Goal: Task Accomplishment & Management: Complete application form

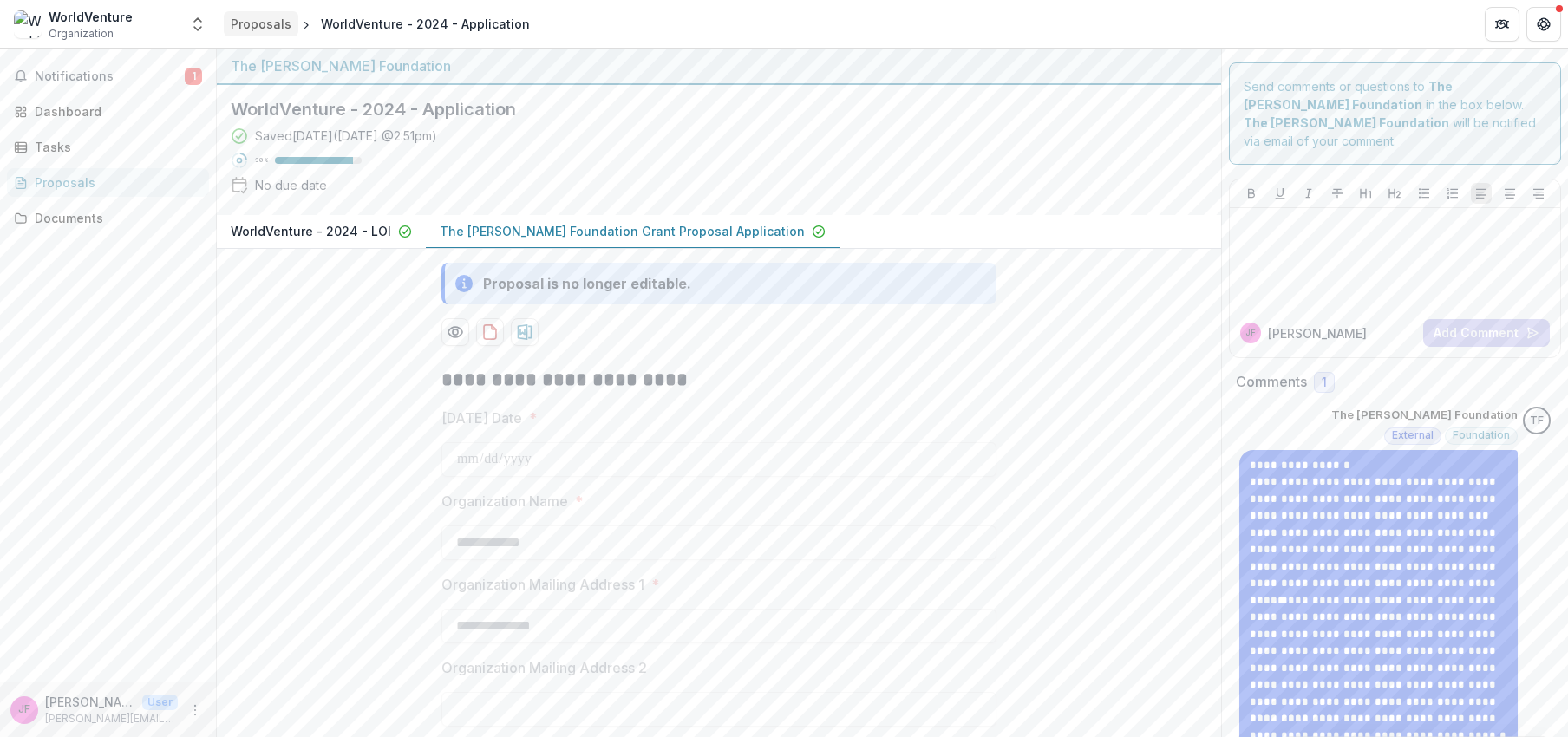
click at [255, 22] on div "Proposals" at bounding box center [261, 23] width 61 height 19
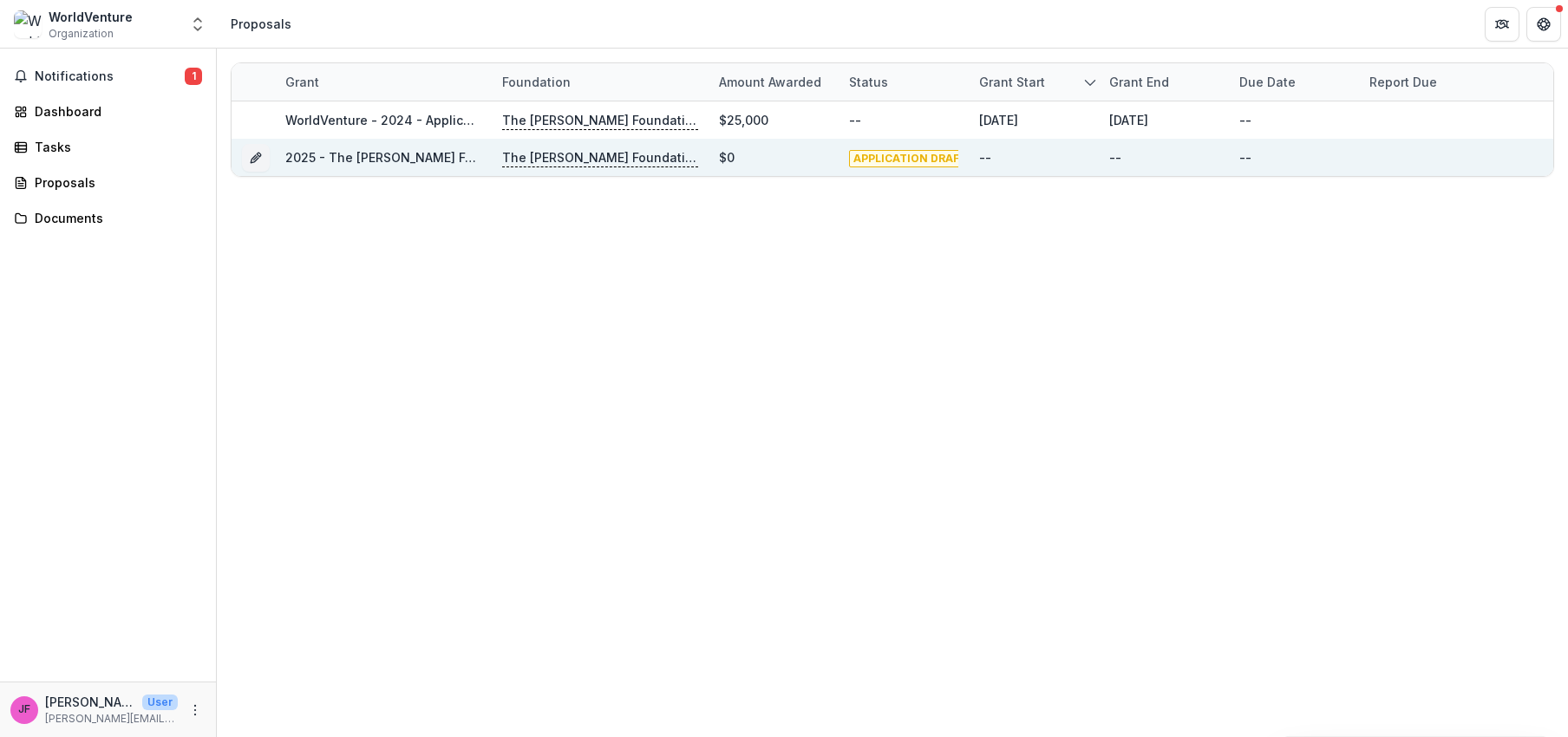
click at [321, 159] on link "2025 - The [PERSON_NAME] Foundation Grant Proposal Application" at bounding box center [490, 157] width 409 height 15
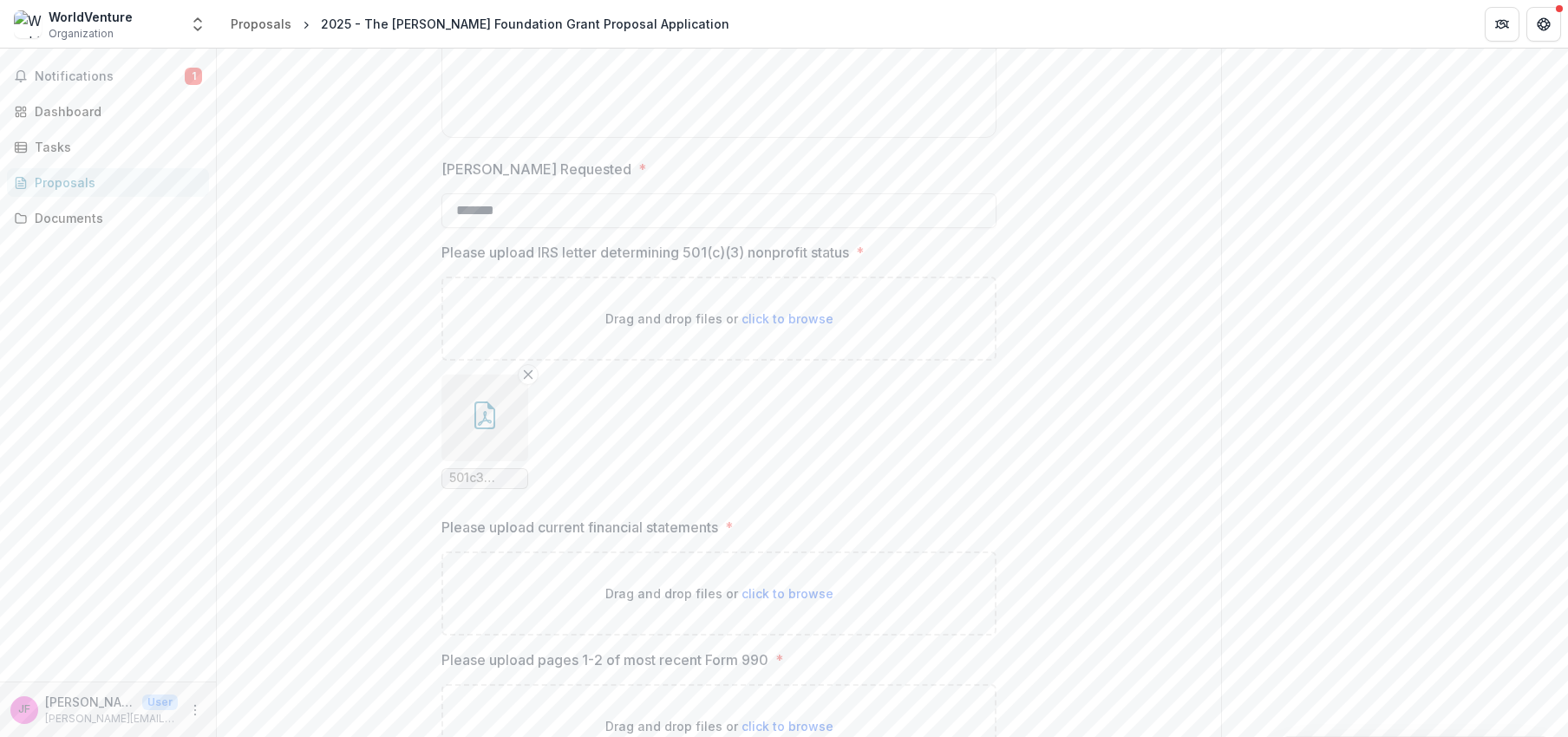
scroll to position [2379, 0]
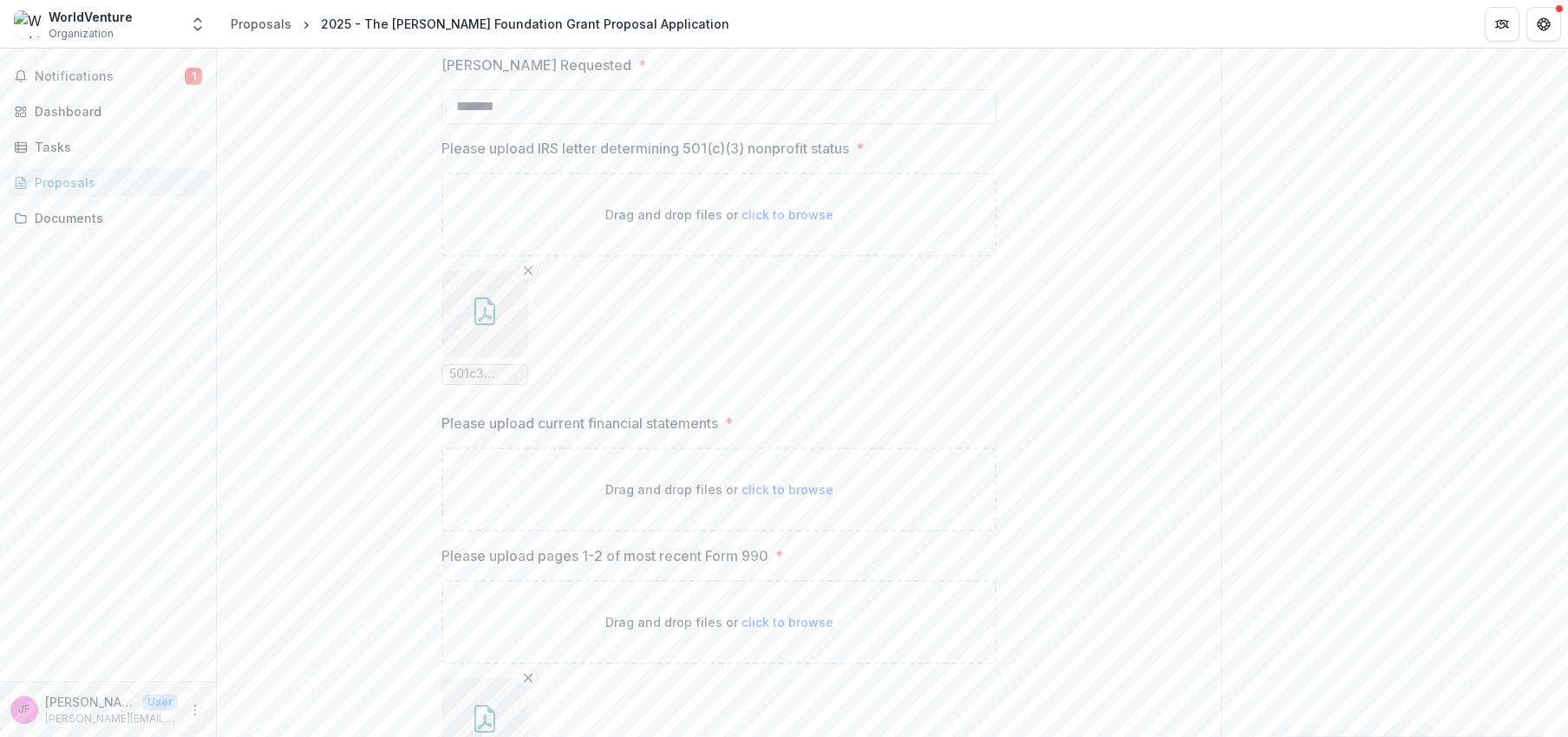
click at [655, 500] on div "Drag and drop files or click to browse" at bounding box center [718, 489] width 555 height 84
type input "**********"
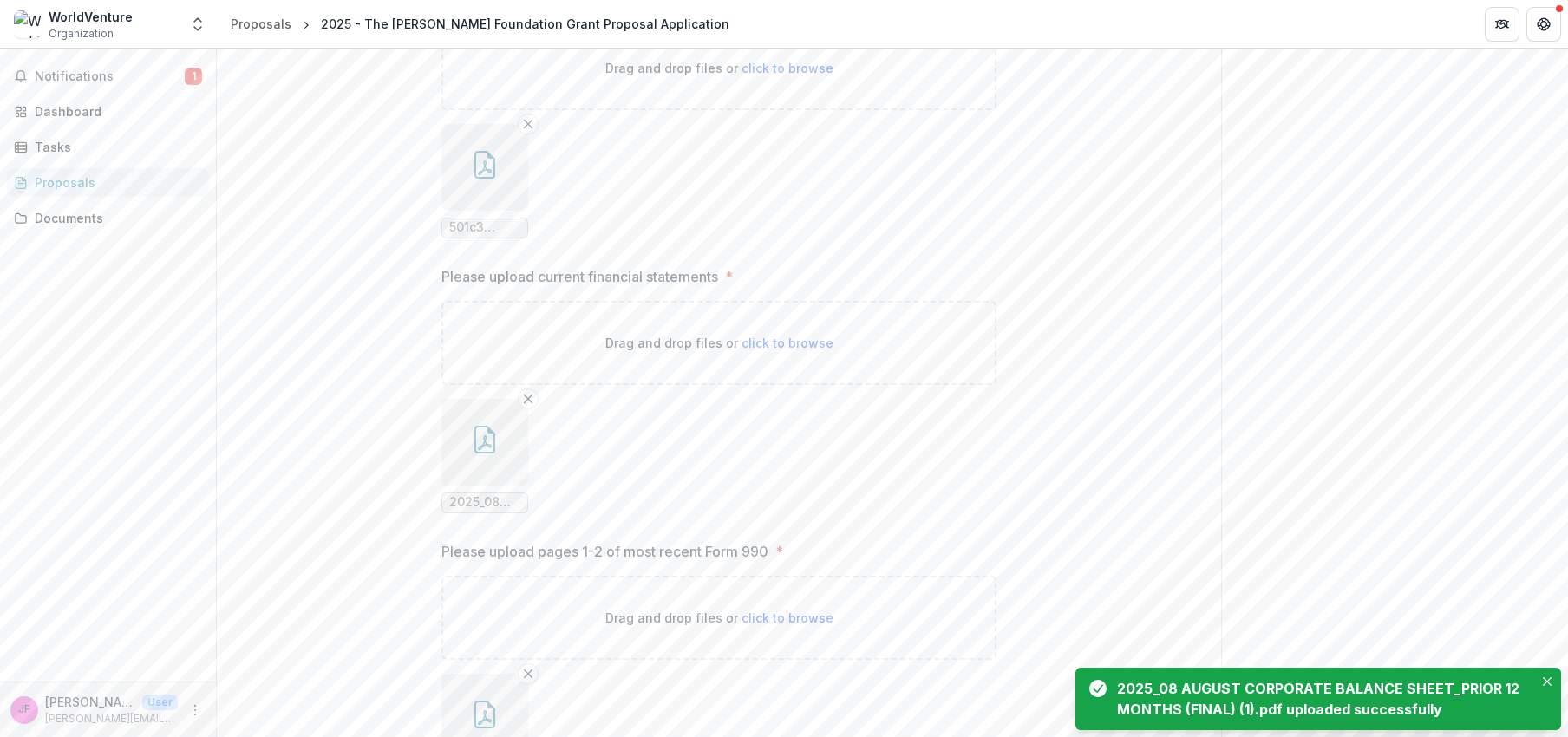
scroll to position [2668, 0]
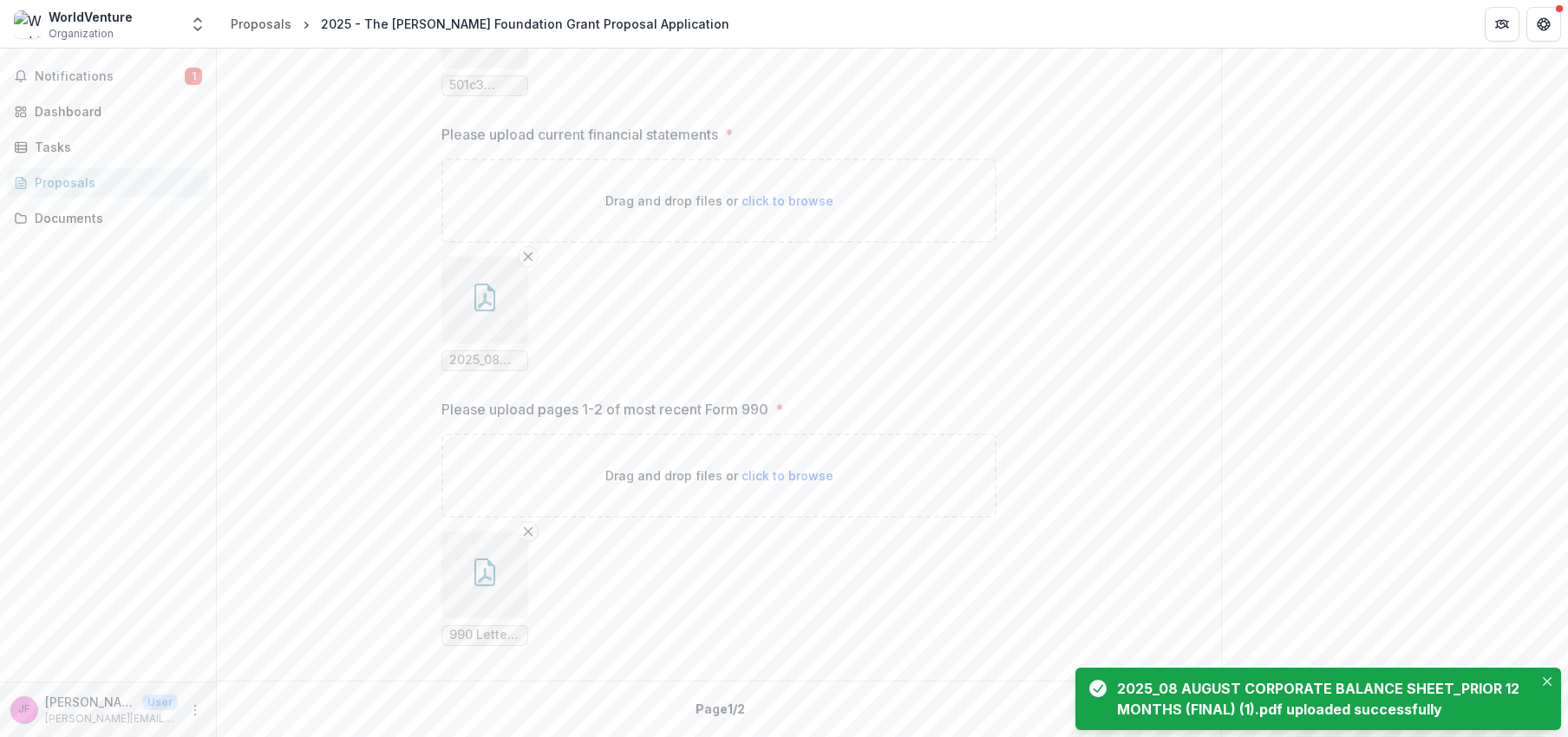
drag, startPoint x: 1549, startPoint y: 678, endPoint x: 1460, endPoint y: 554, distance: 152.6
click at [1549, 678] on icon "Close" at bounding box center [1546, 681] width 9 height 9
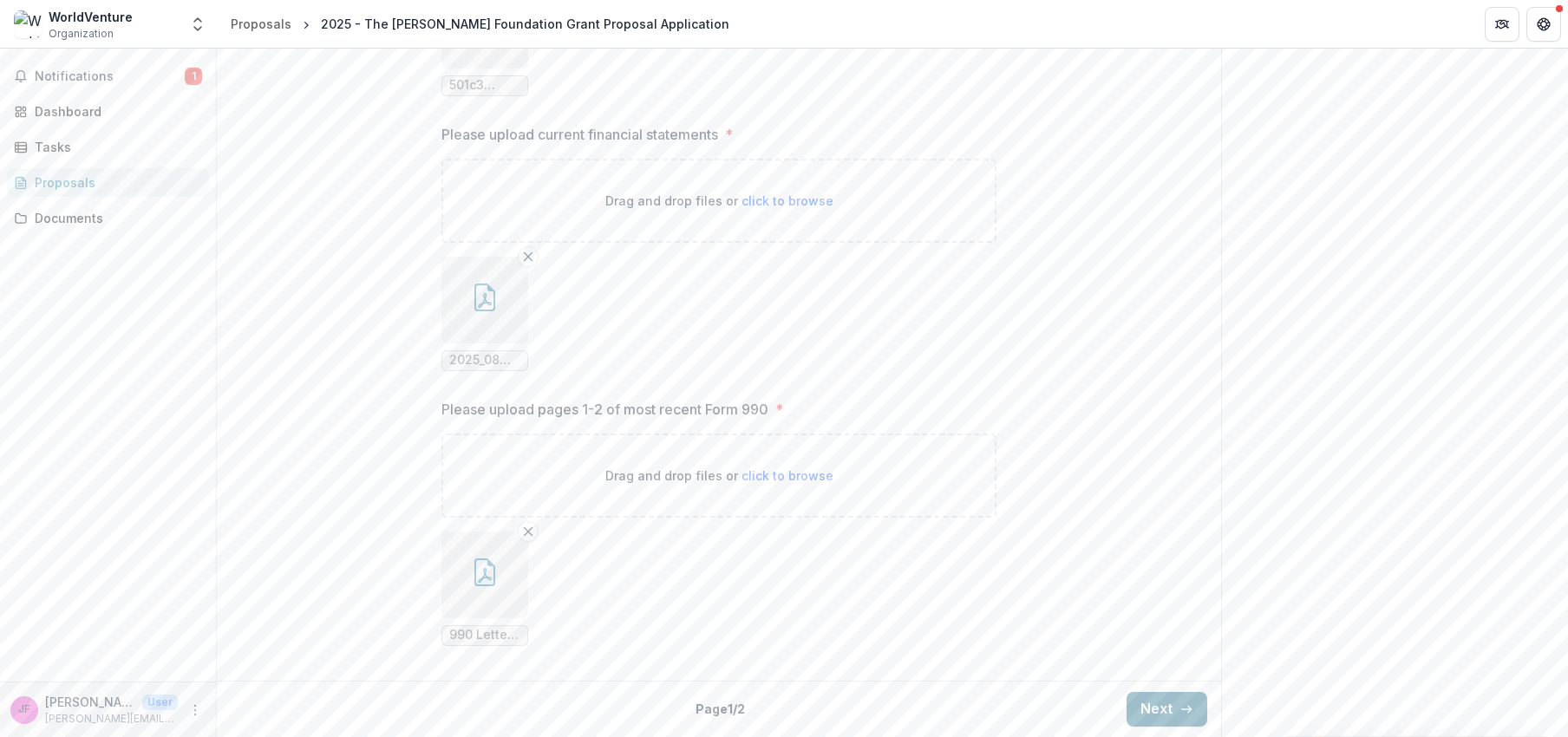
click at [1139, 699] on button "Next" at bounding box center [1166, 709] width 80 height 34
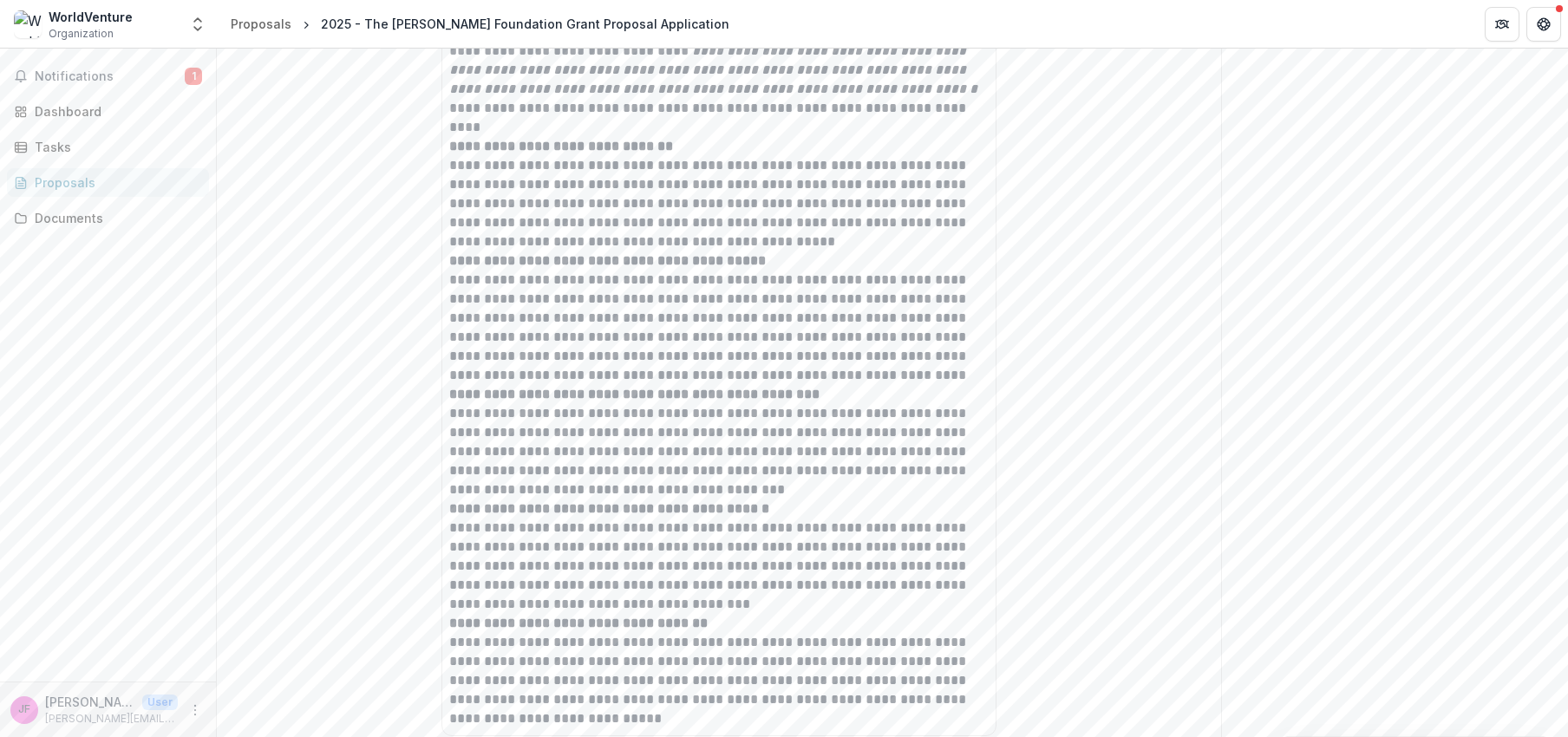
scroll to position [2867, 0]
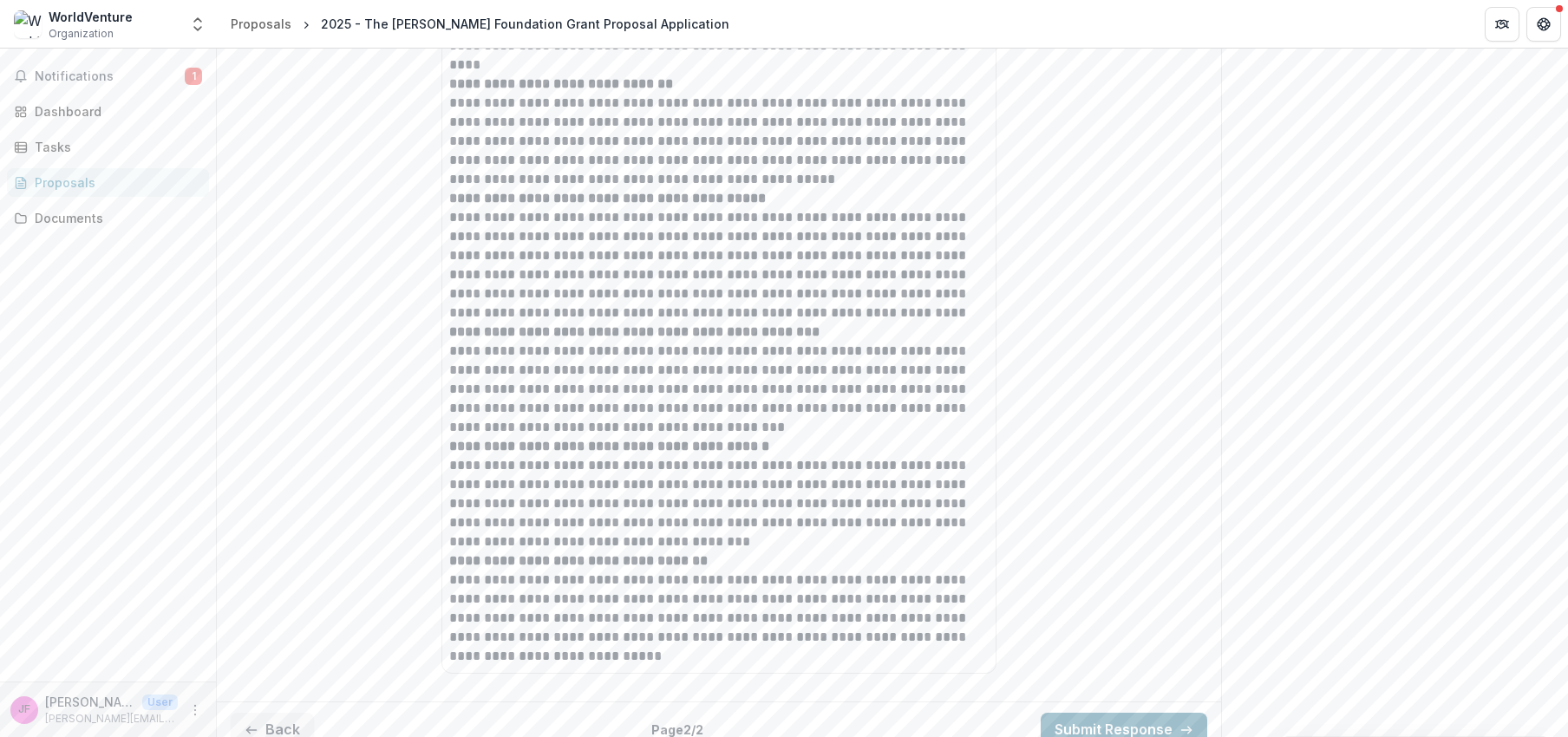
click at [1138, 714] on button "Submit Response" at bounding box center [1124, 730] width 166 height 34
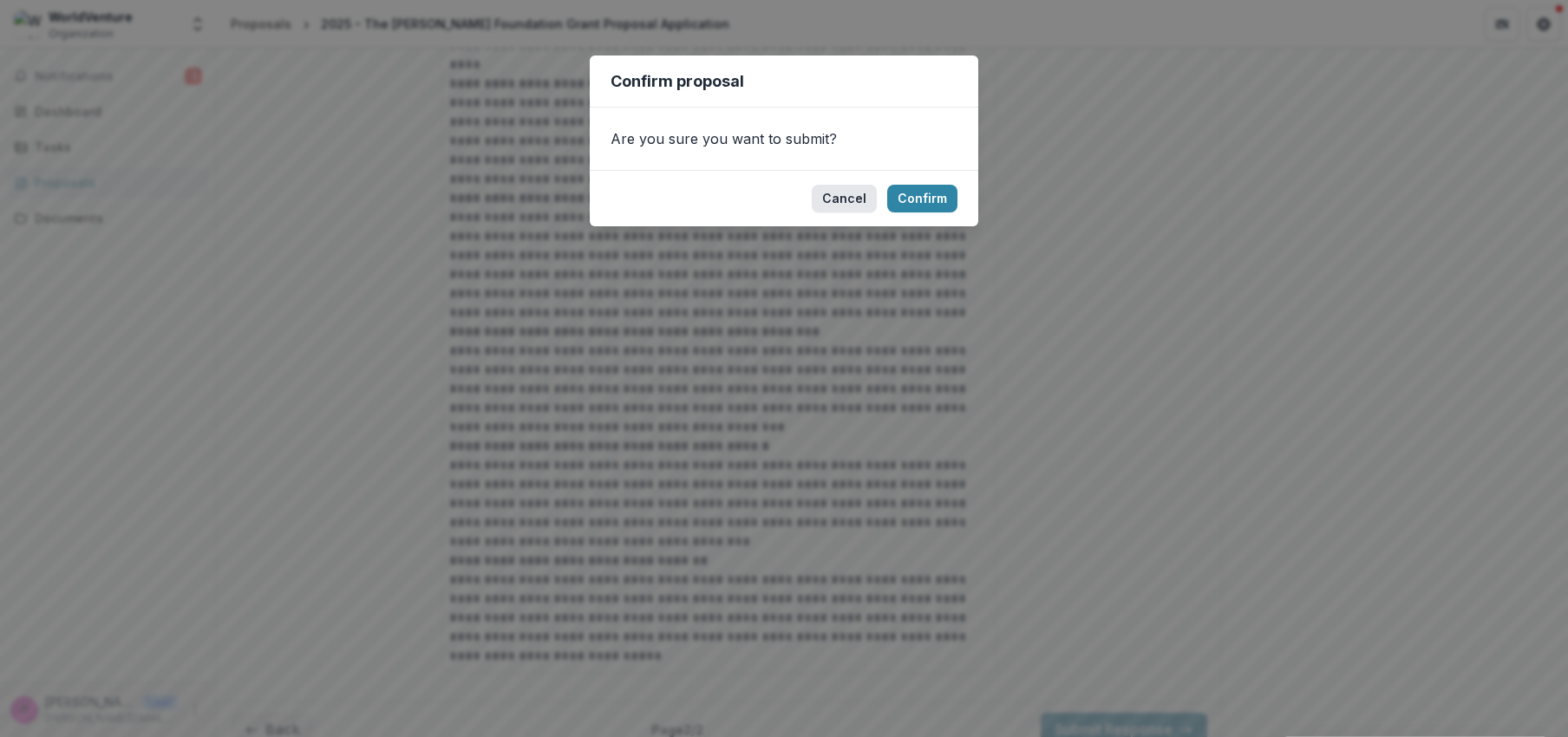
click at [844, 204] on button "Cancel" at bounding box center [844, 199] width 65 height 27
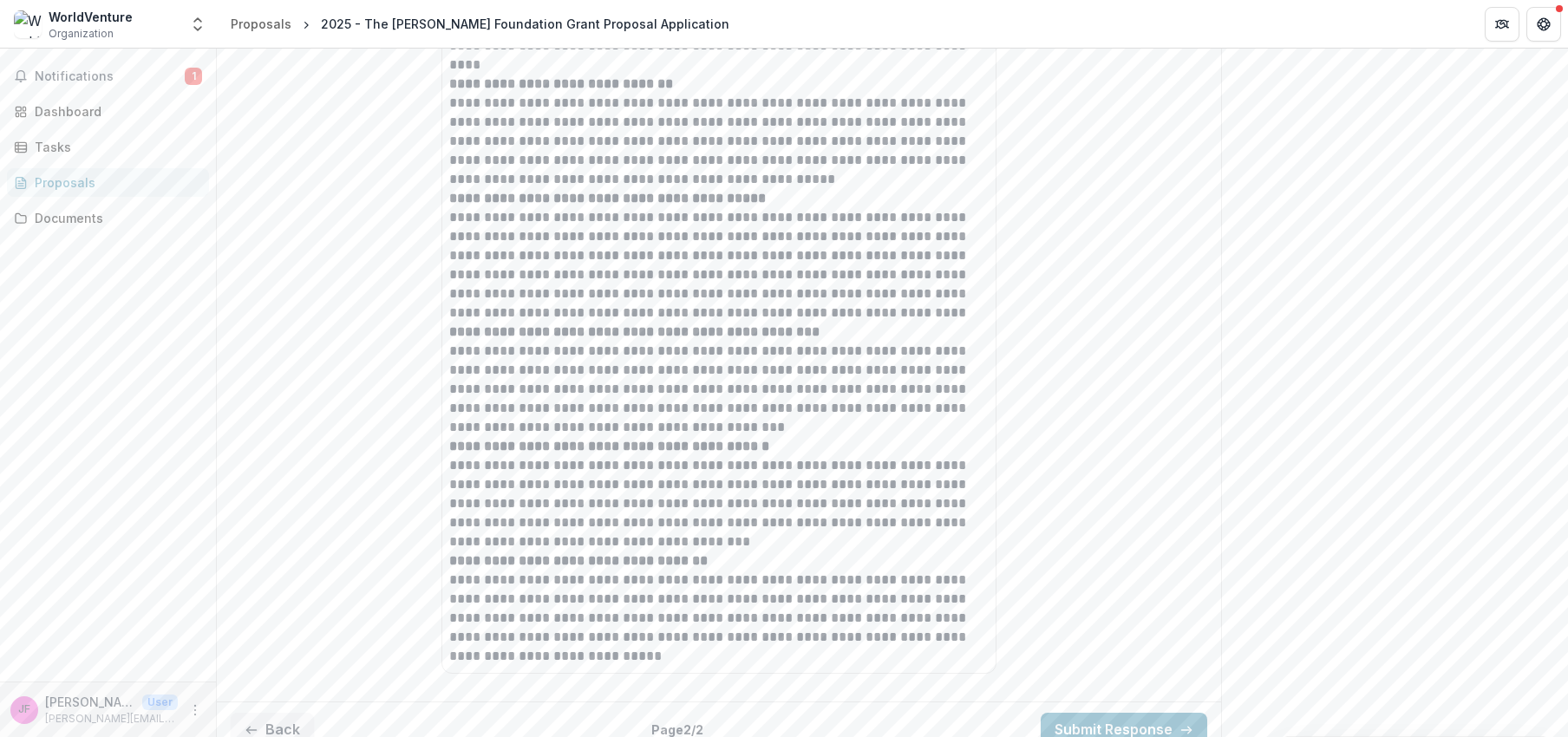
click at [274, 714] on button "Back" at bounding box center [272, 730] width 83 height 34
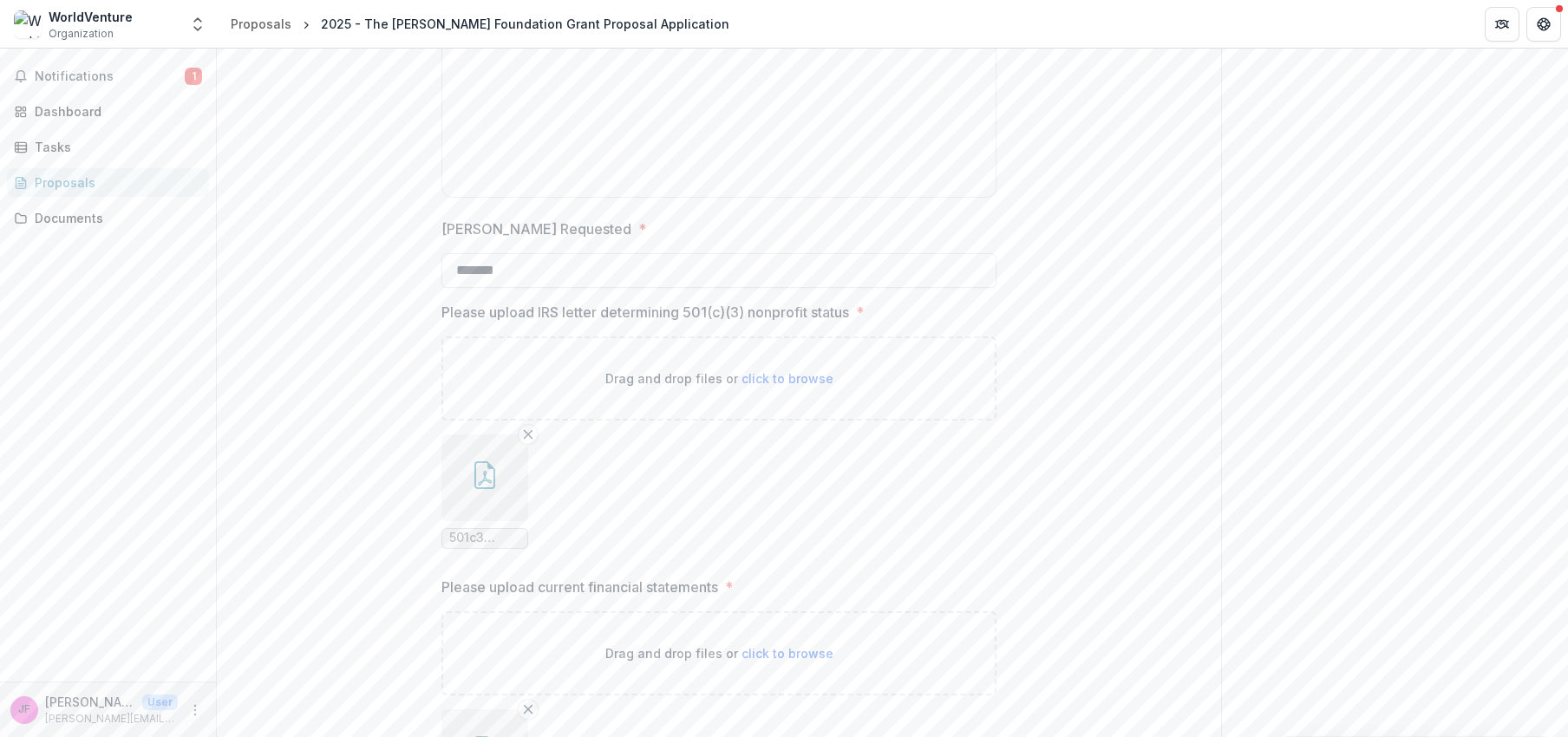
scroll to position [2668, 0]
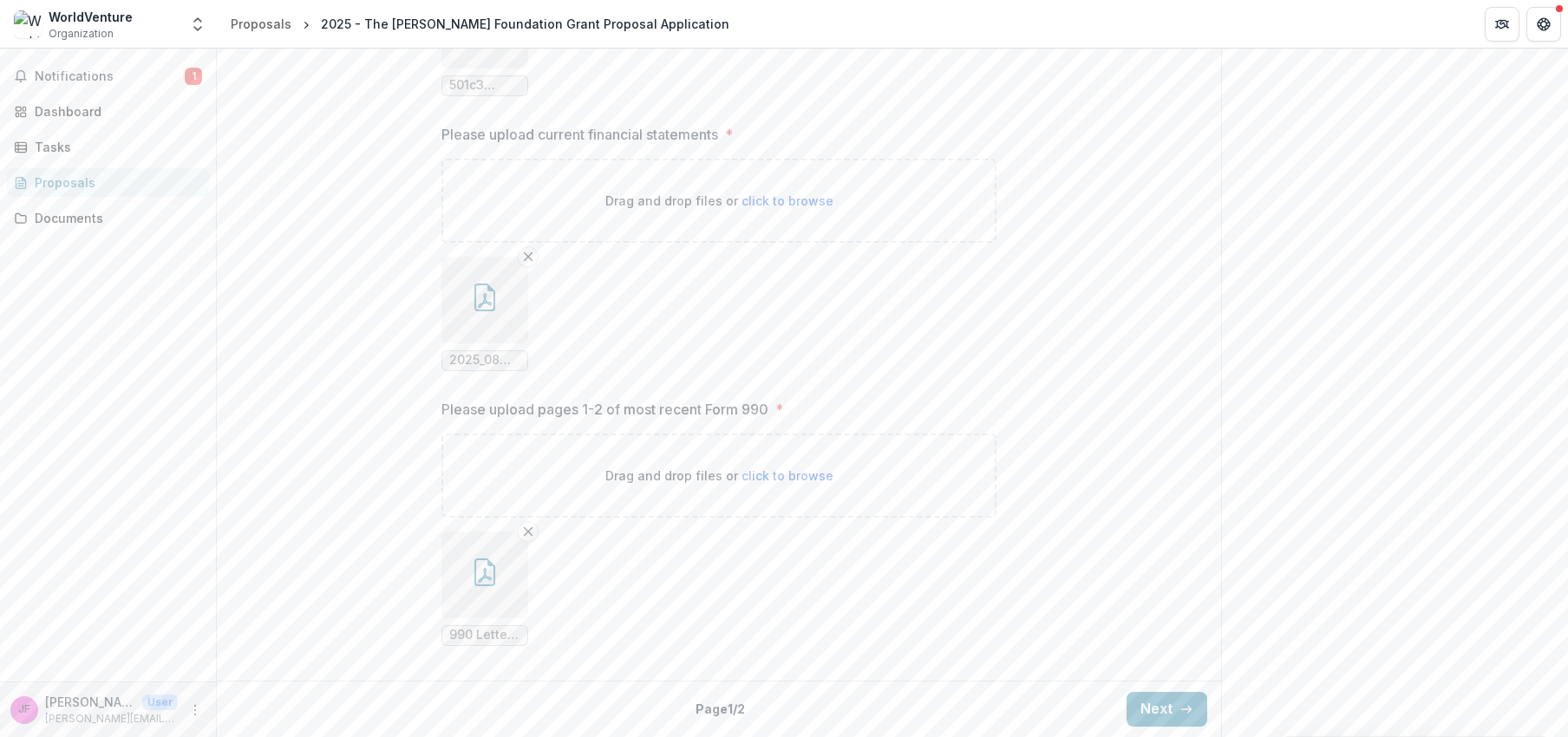
click at [1172, 710] on button "Next" at bounding box center [1166, 709] width 80 height 34
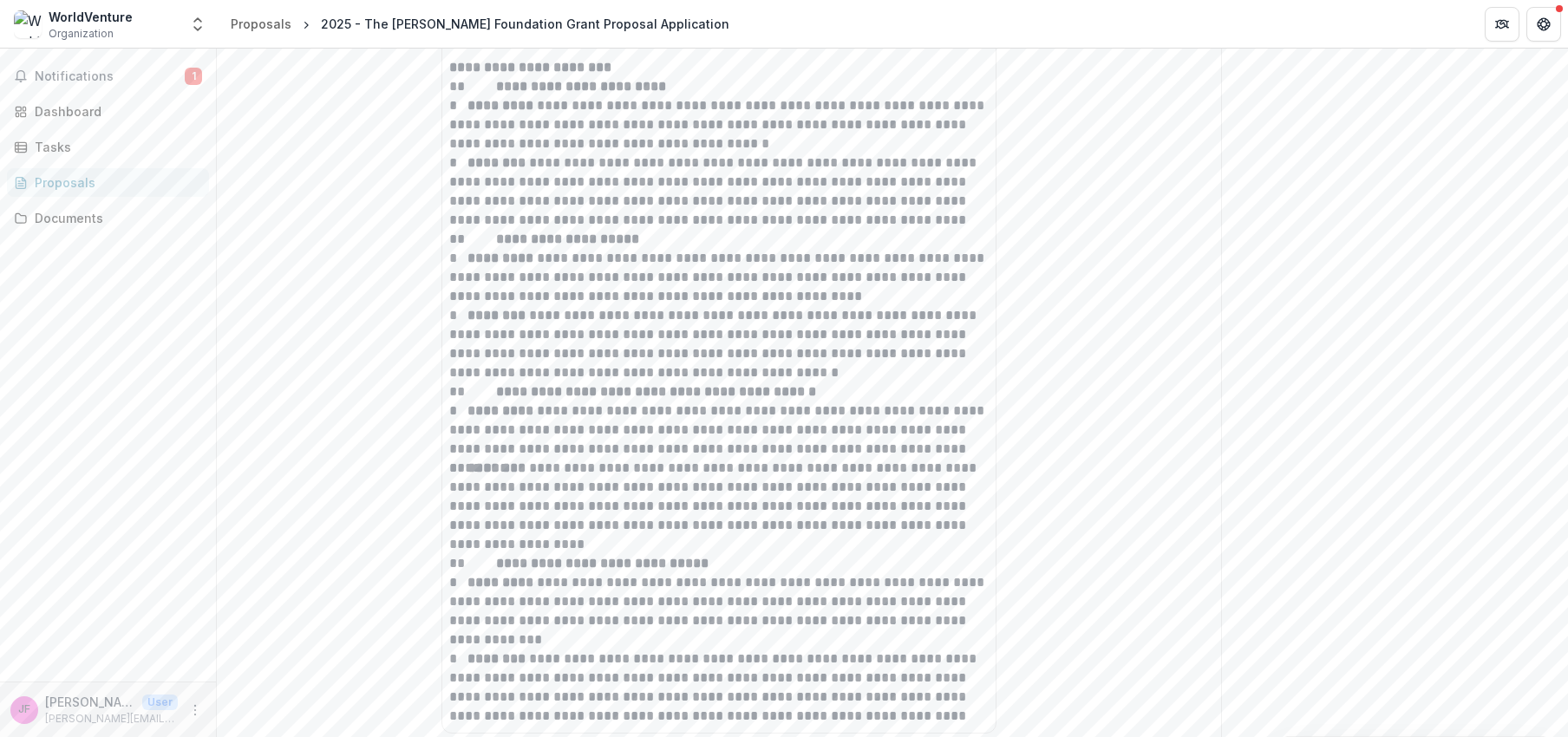
scroll to position [2867, 0]
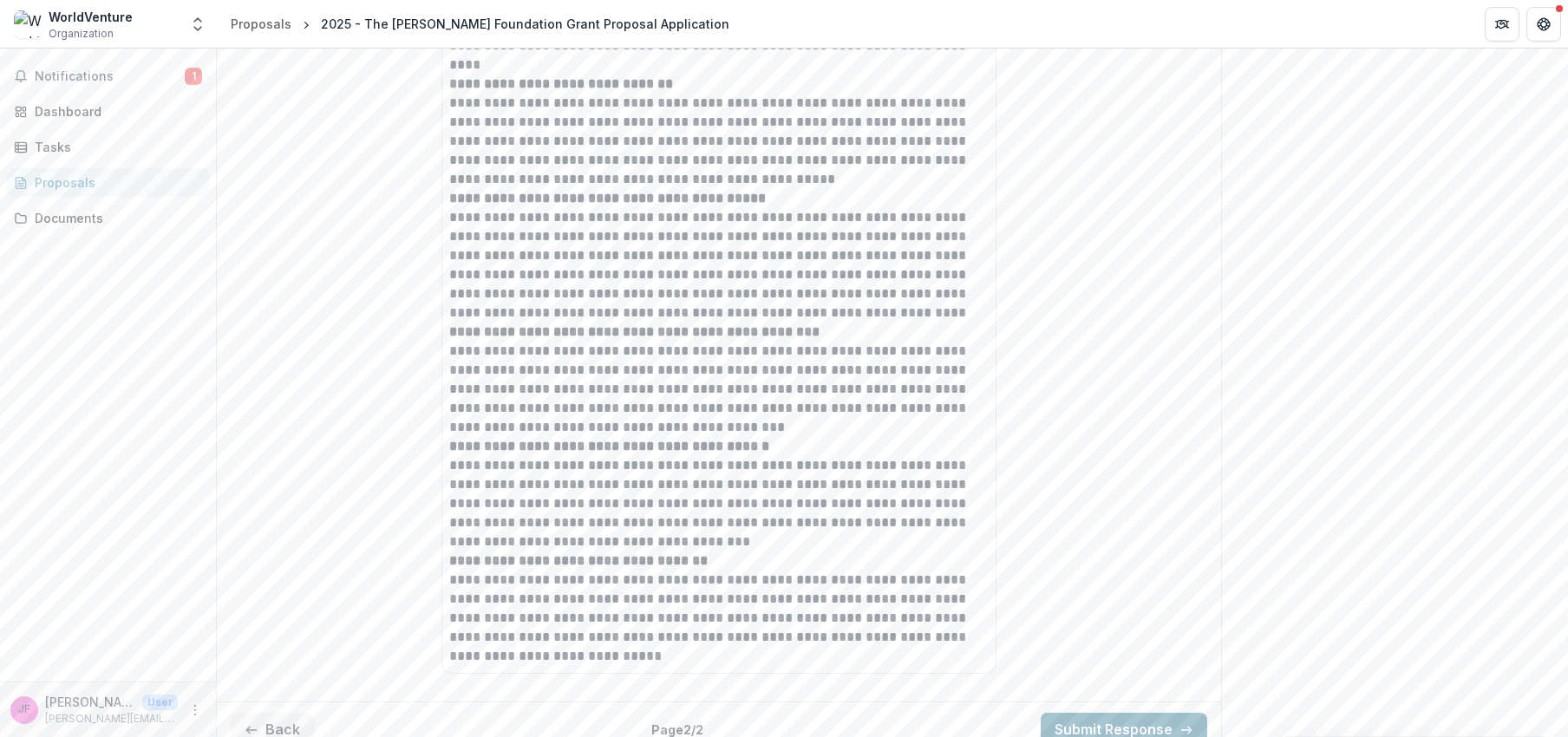
click at [1134, 714] on button "Submit Response" at bounding box center [1124, 730] width 166 height 34
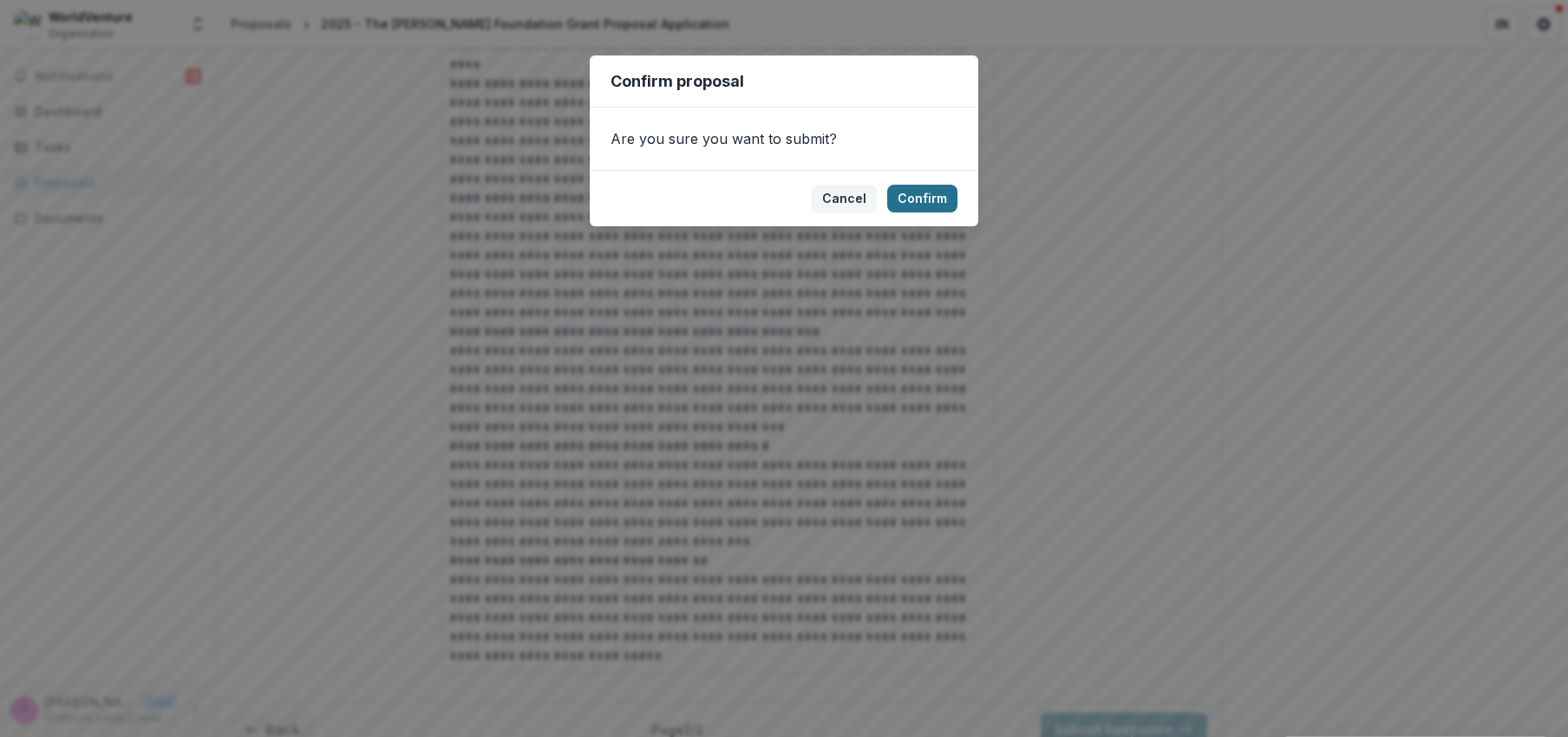
click at [938, 197] on button "Confirm" at bounding box center [922, 199] width 70 height 27
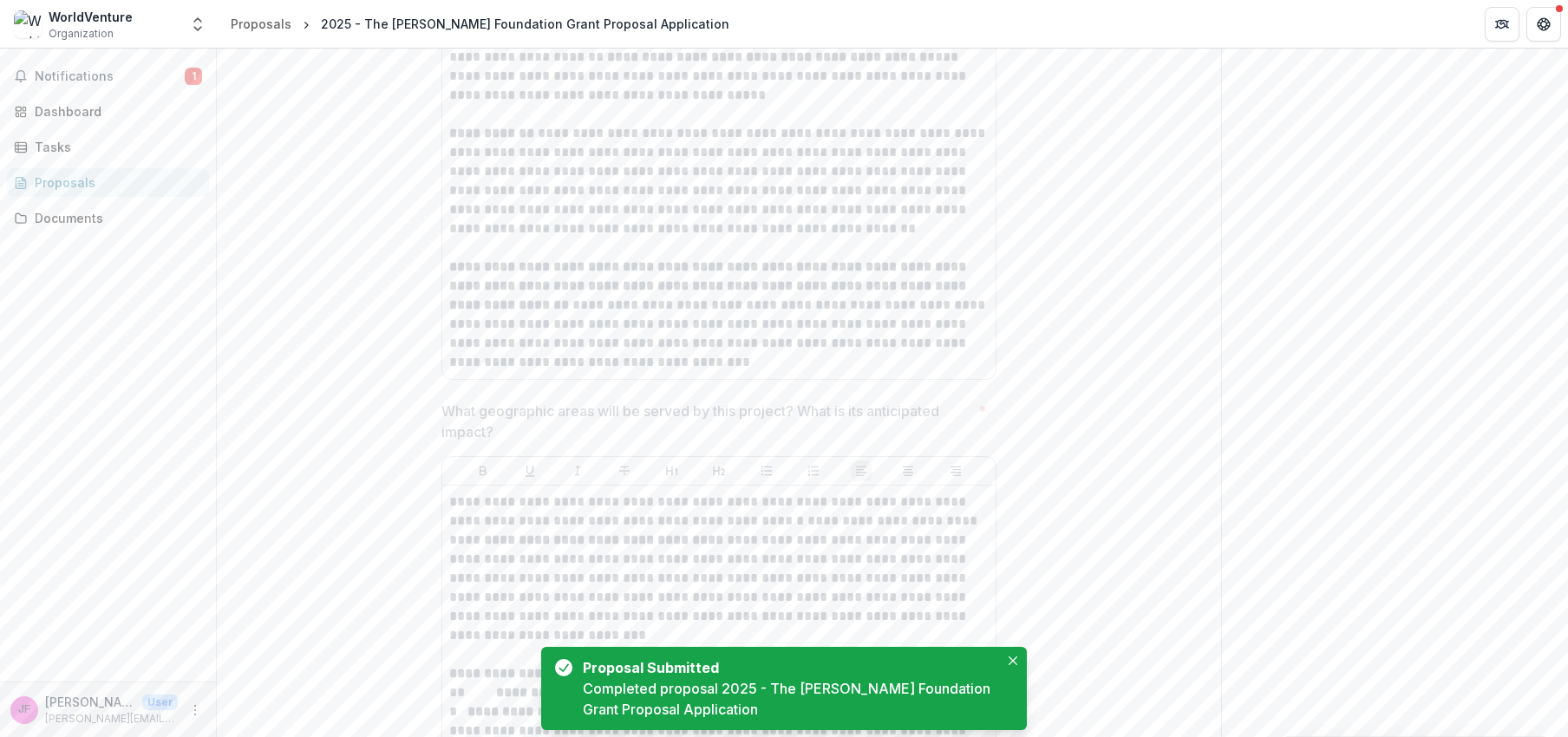
scroll to position [0, 0]
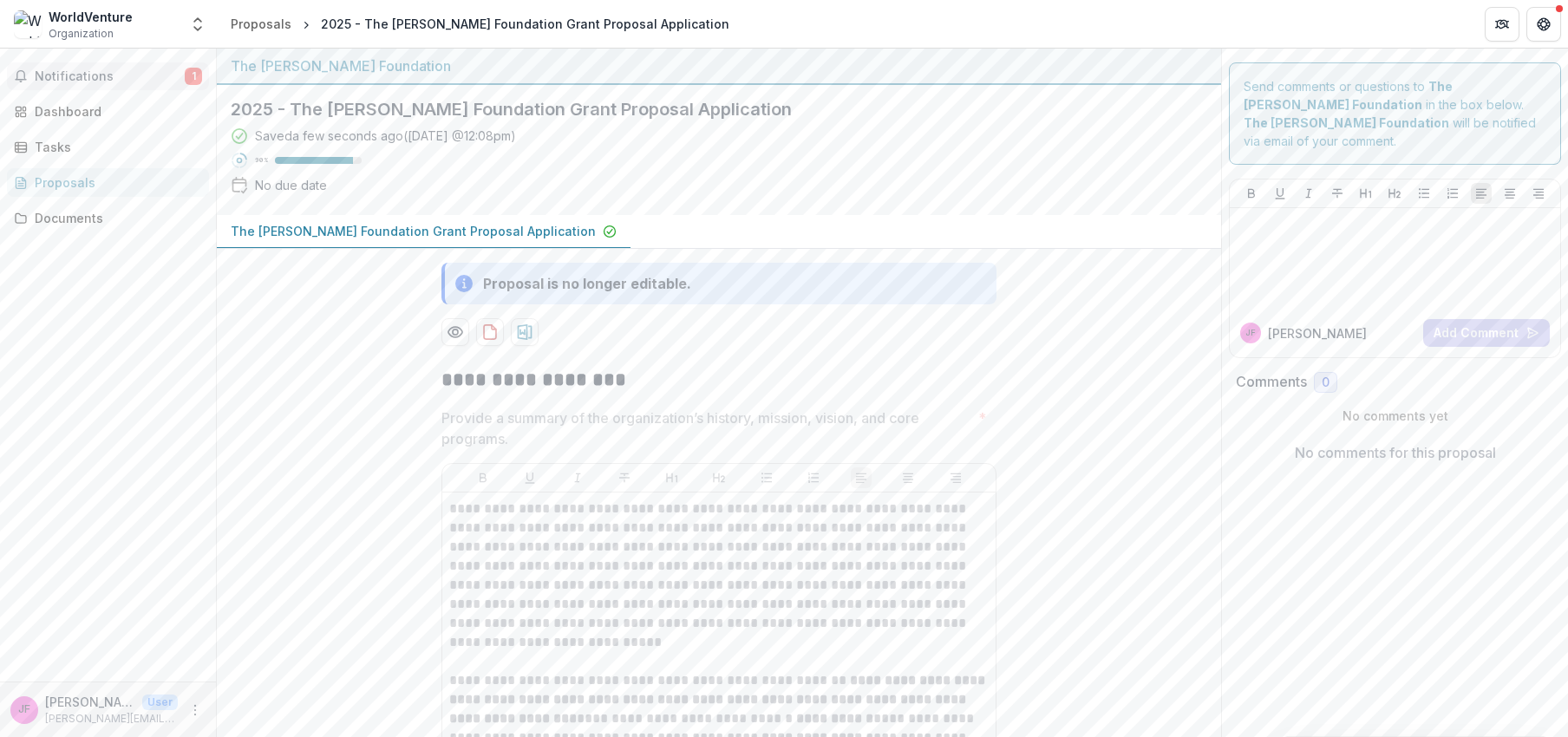
click at [70, 73] on span "Notifications" at bounding box center [109, 76] width 150 height 15
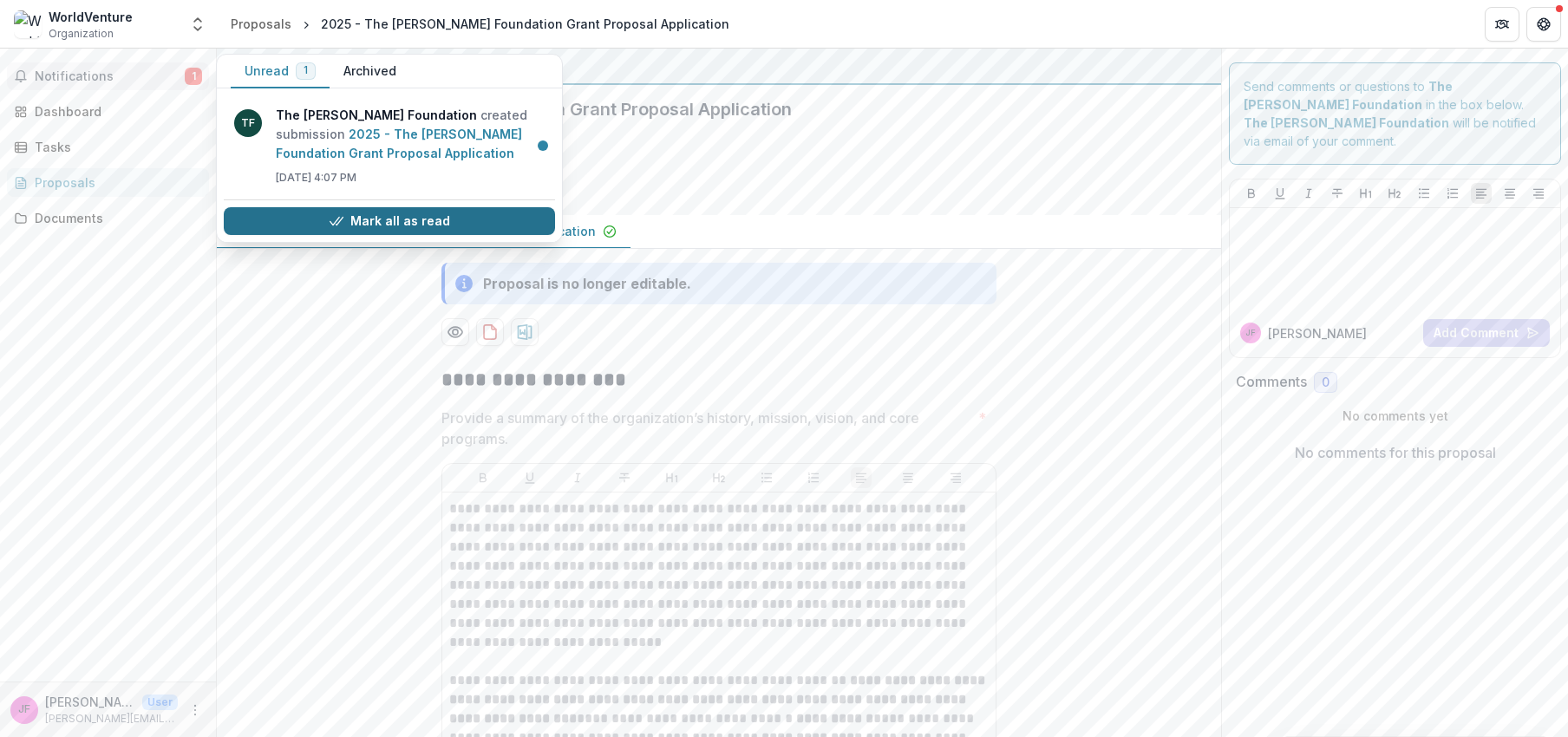
click at [432, 222] on button "Mark all as read" at bounding box center [389, 221] width 332 height 27
